Goal: Information Seeking & Learning: Check status

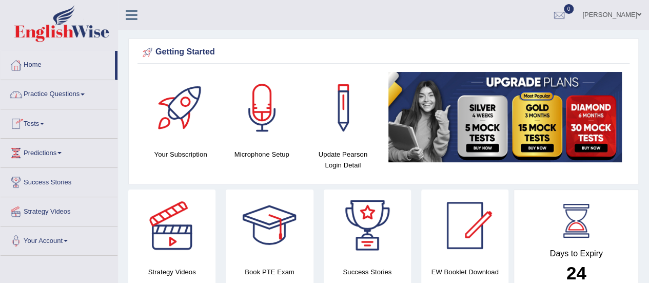
click at [37, 124] on link "Tests" at bounding box center [59, 122] width 117 height 26
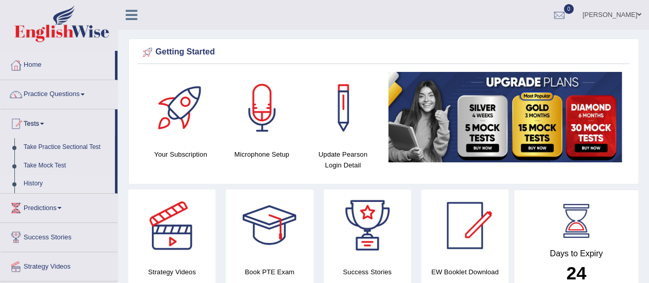
click at [37, 181] on link "History" at bounding box center [67, 183] width 96 height 18
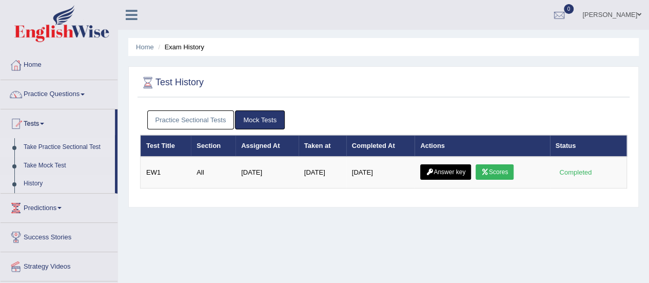
click at [70, 148] on link "Take Practice Sectional Test" at bounding box center [67, 147] width 96 height 18
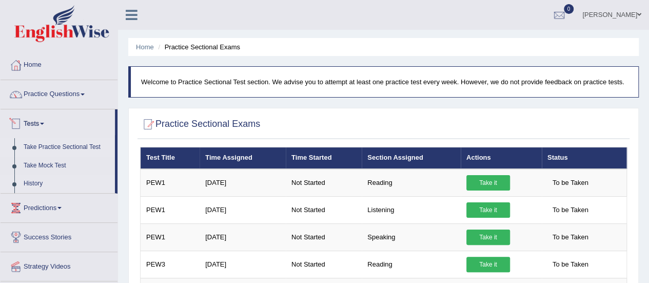
click at [33, 181] on link "History" at bounding box center [67, 183] width 96 height 18
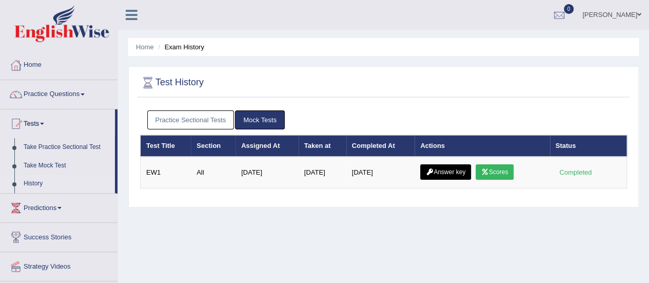
click at [171, 115] on link "Practice Sectional Tests" at bounding box center [190, 119] width 87 height 19
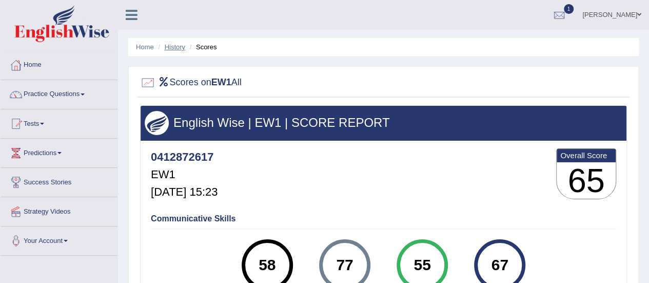
click at [172, 47] on link "History" at bounding box center [175, 47] width 21 height 8
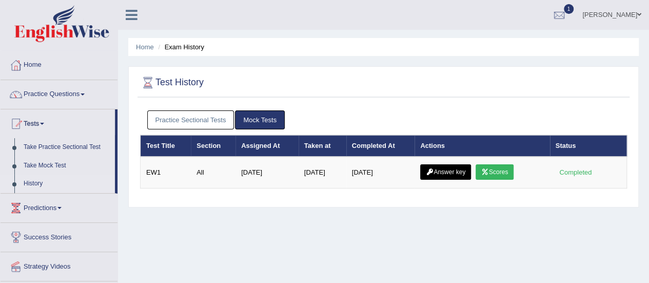
click at [198, 121] on link "Practice Sectional Tests" at bounding box center [190, 119] width 87 height 19
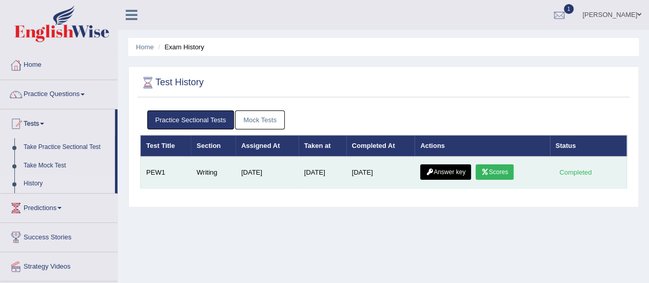
click at [504, 171] on link "Scores" at bounding box center [495, 171] width 38 height 15
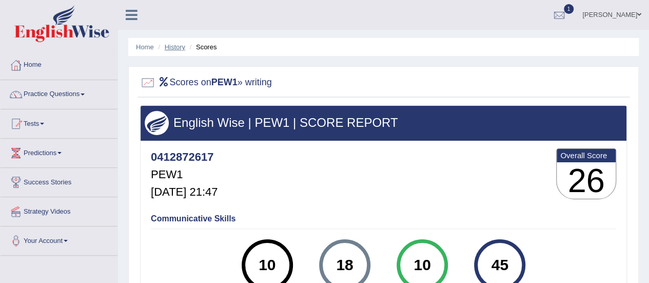
click at [171, 46] on link "History" at bounding box center [175, 47] width 21 height 8
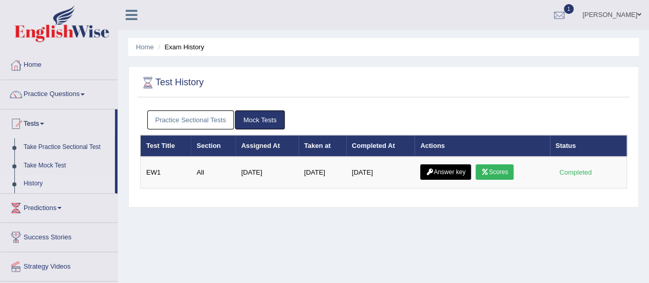
click at [218, 120] on link "Practice Sectional Tests" at bounding box center [190, 119] width 87 height 19
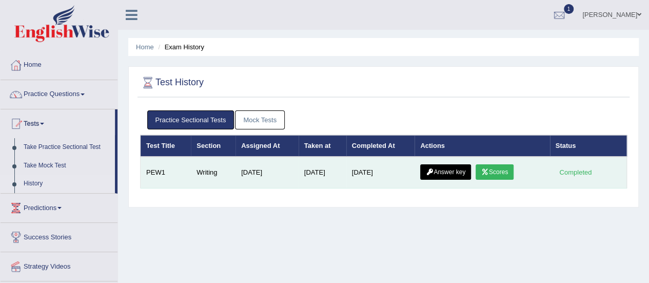
click at [460, 175] on link "Answer key" at bounding box center [445, 171] width 51 height 15
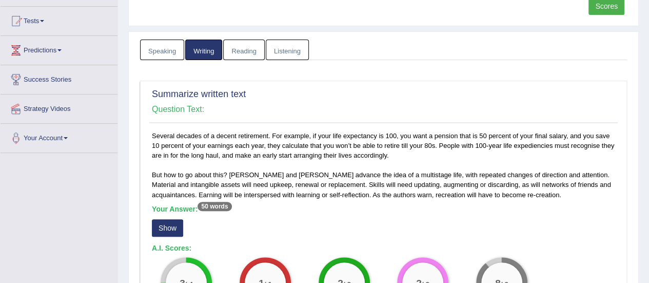
scroll to position [154, 0]
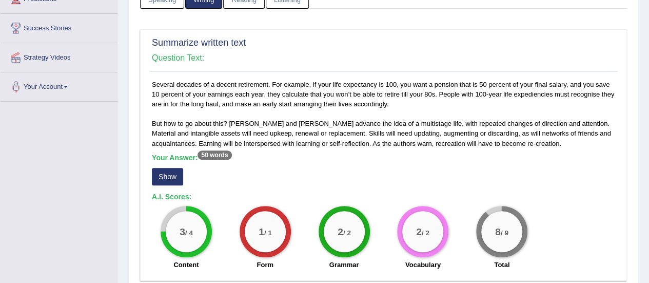
click at [163, 172] on button "Show" at bounding box center [167, 176] width 31 height 17
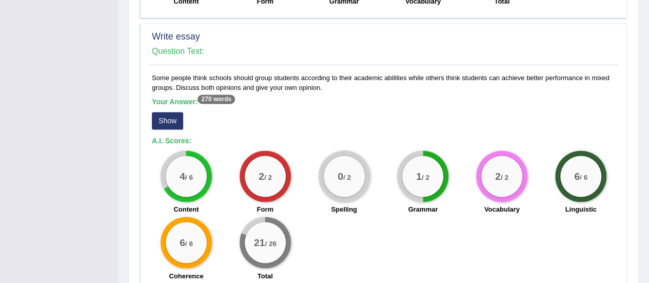
scroll to position [718, 0]
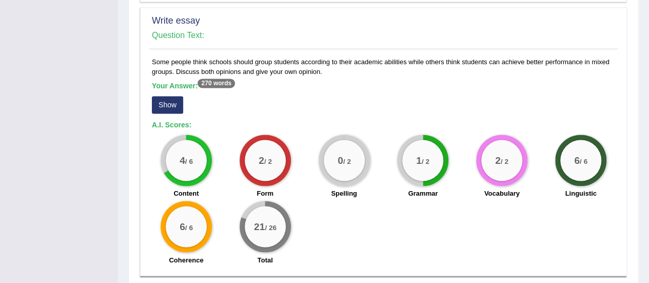
click at [179, 124] on b "A.I. Scores:" at bounding box center [172, 125] width 40 height 8
click at [171, 110] on button "Show" at bounding box center [167, 104] width 31 height 17
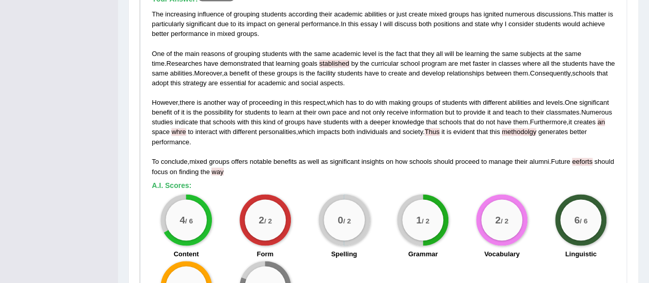
scroll to position [821, 0]
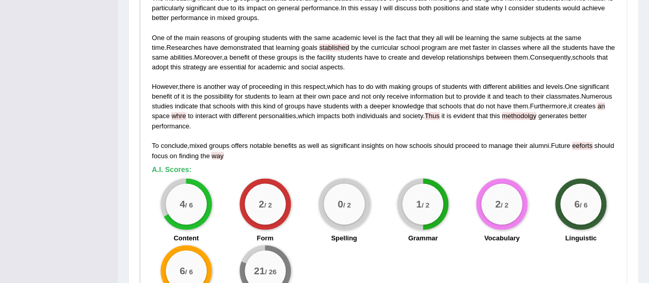
click at [442, 112] on div "The increasing influence of grouping students according their academic abilitie…" at bounding box center [383, 76] width 463 height 167
click at [525, 114] on span "methodolgy" at bounding box center [519, 116] width 34 height 8
click at [524, 112] on span "methodolgy" at bounding box center [519, 116] width 34 height 8
click at [579, 139] on div "The increasing influence of grouping students according their academic abilitie…" at bounding box center [383, 76] width 463 height 167
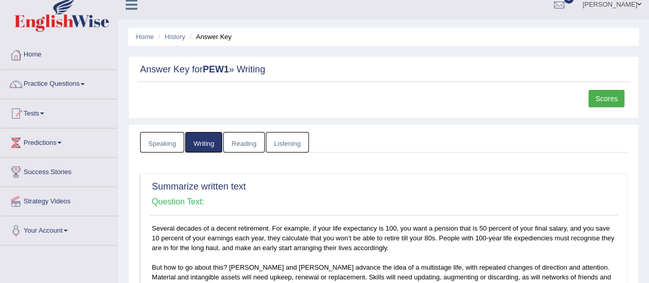
scroll to position [0, 0]
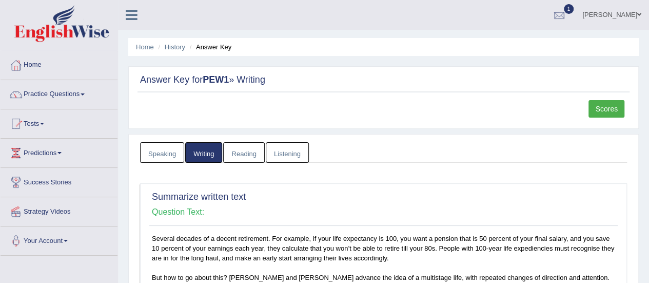
click at [567, 14] on div at bounding box center [559, 15] width 15 height 15
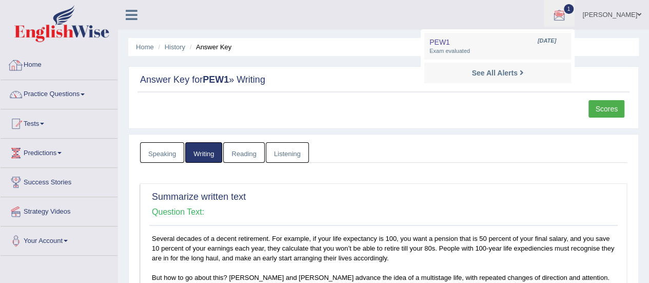
click at [71, 35] on img at bounding box center [61, 23] width 95 height 37
